Goal: Find specific page/section: Find specific page/section

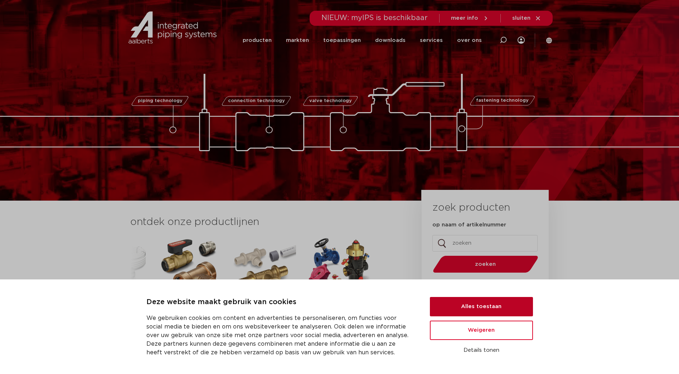
click at [471, 306] on button "Alles toestaan" at bounding box center [481, 306] width 103 height 19
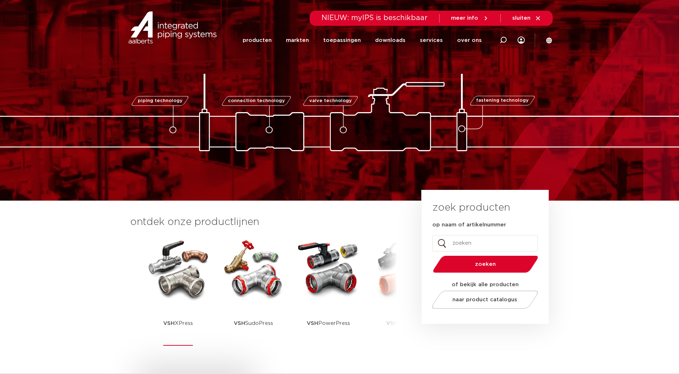
click at [180, 279] on img at bounding box center [178, 268] width 64 height 64
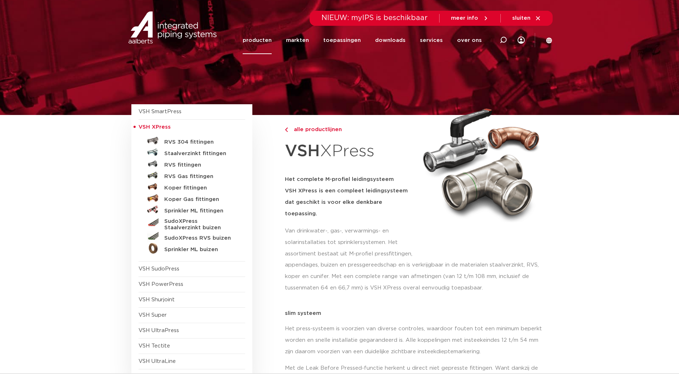
drag, startPoint x: 378, startPoint y: 152, endPoint x: 287, endPoint y: 151, distance: 90.9
click at [287, 151] on h1 "VSH XPress" at bounding box center [350, 151] width 130 height 28
click at [402, 147] on h1 "VSH XPress" at bounding box center [350, 151] width 130 height 28
click at [389, 153] on h1 "VSH XPress" at bounding box center [350, 151] width 130 height 28
drag, startPoint x: 378, startPoint y: 152, endPoint x: 289, endPoint y: 147, distance: 89.3
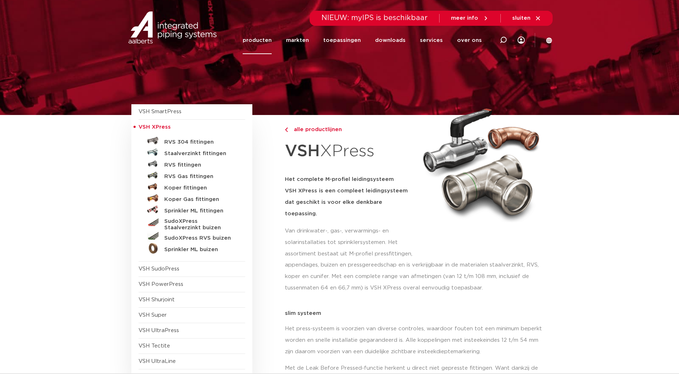
click at [289, 147] on h1 "VSH XPress" at bounding box center [350, 151] width 130 height 28
copy h1 "VSH XPress"
